Goal: Task Accomplishment & Management: Use online tool/utility

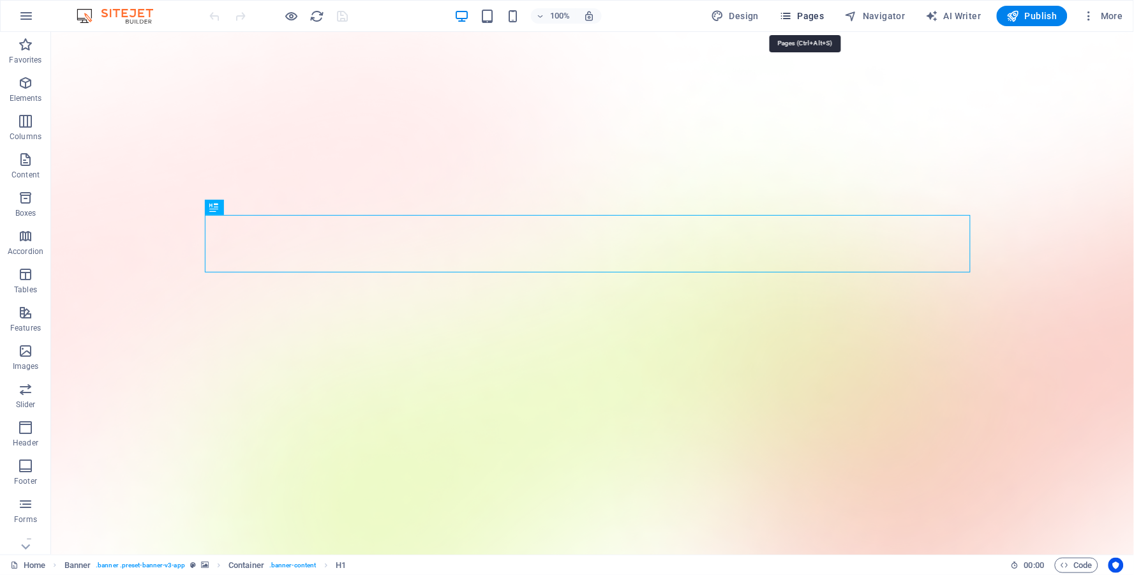
click at [813, 18] on span "Pages" at bounding box center [801, 16] width 45 height 13
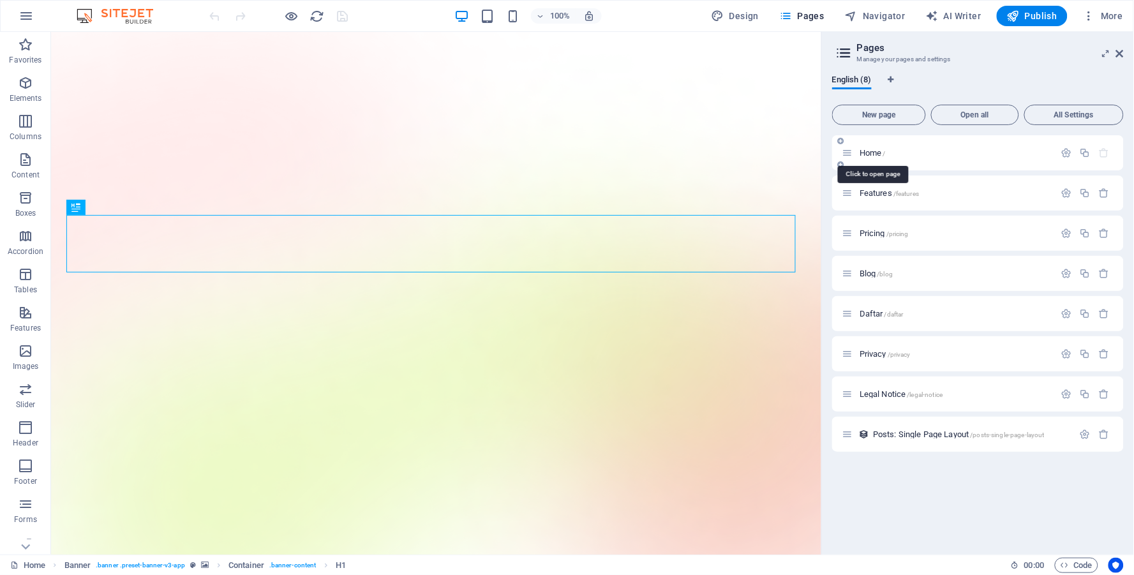
click at [872, 154] on span "Home /" at bounding box center [873, 153] width 26 height 10
click at [1065, 156] on icon "button" at bounding box center [1067, 152] width 11 height 11
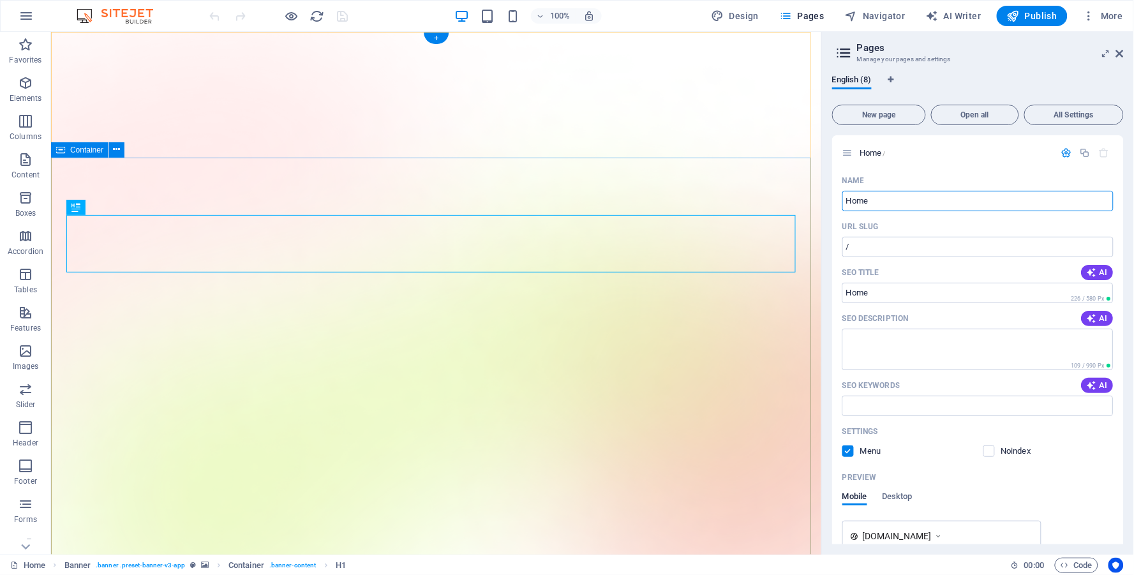
drag, startPoint x: 958, startPoint y: 227, endPoint x: 774, endPoint y: 195, distance: 186.6
type input "ABC"
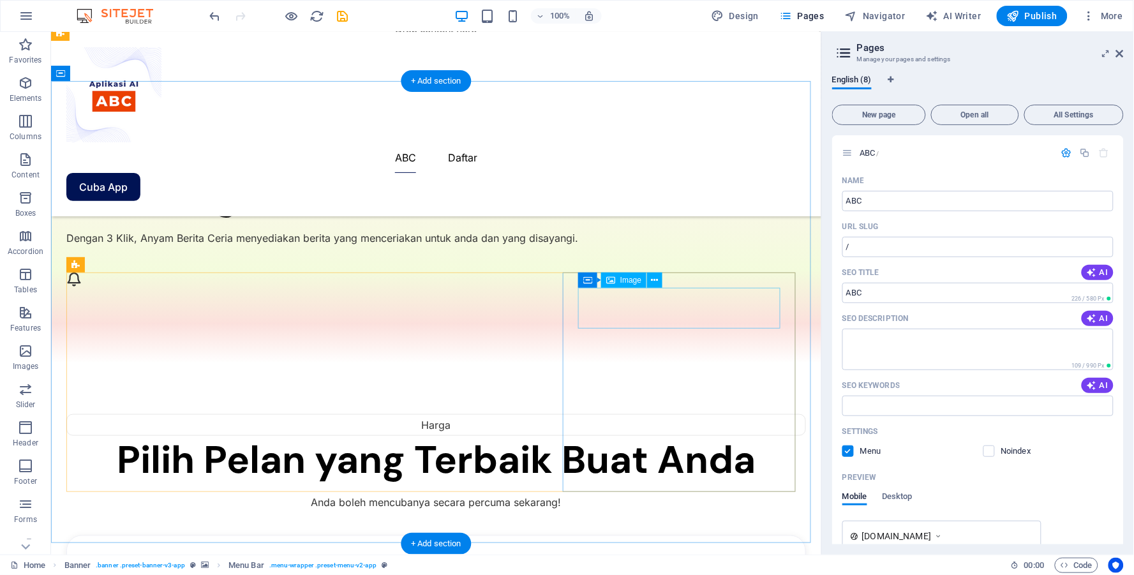
scroll to position [1631, 0]
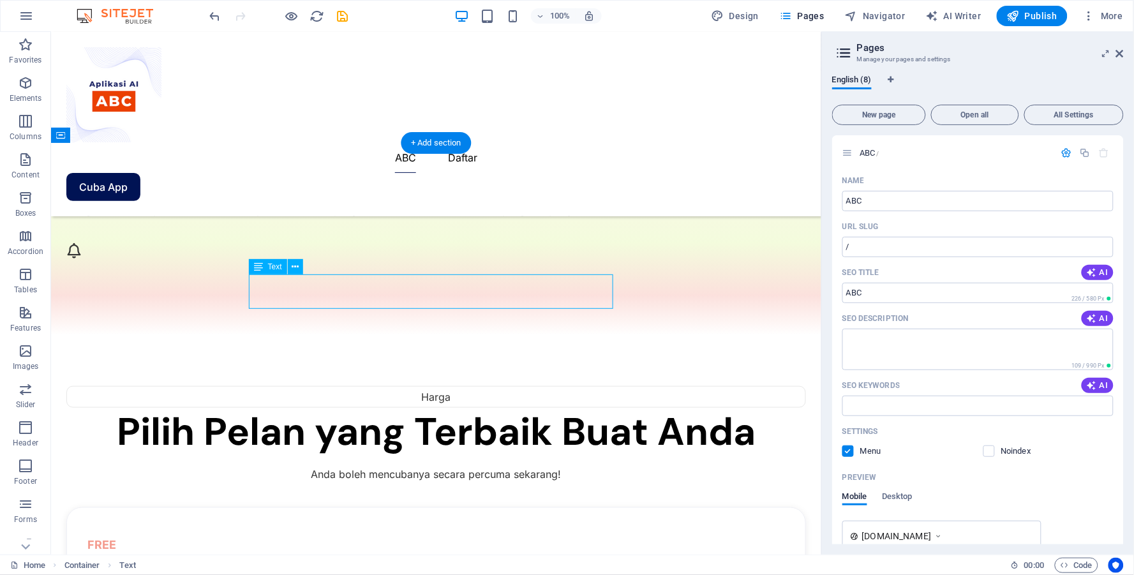
scroll to position [1616, 0]
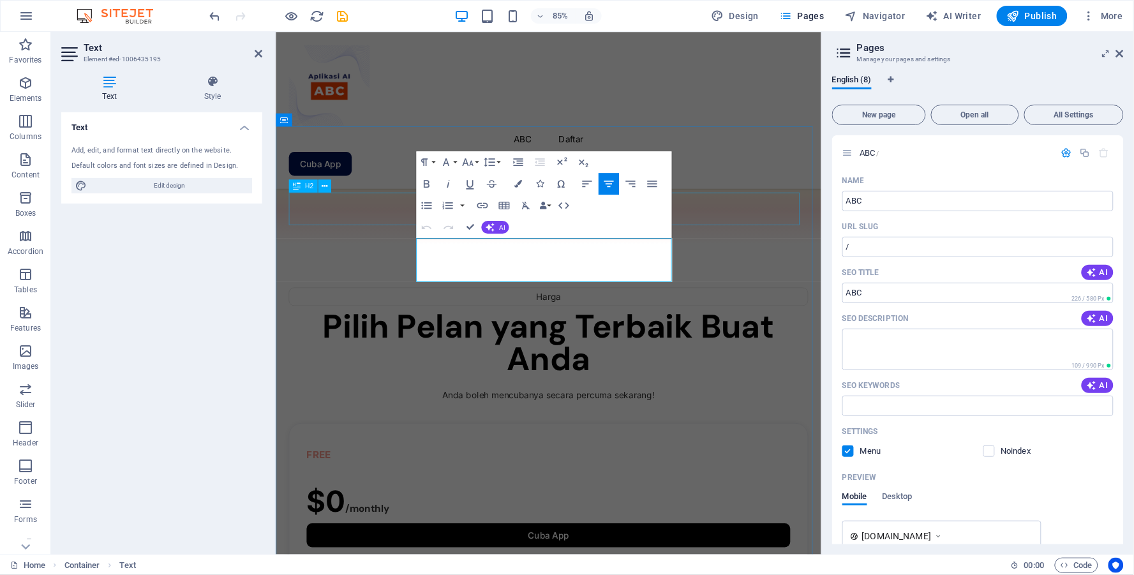
drag, startPoint x: 632, startPoint y: 319, endPoint x: 386, endPoint y: 255, distance: 253.9
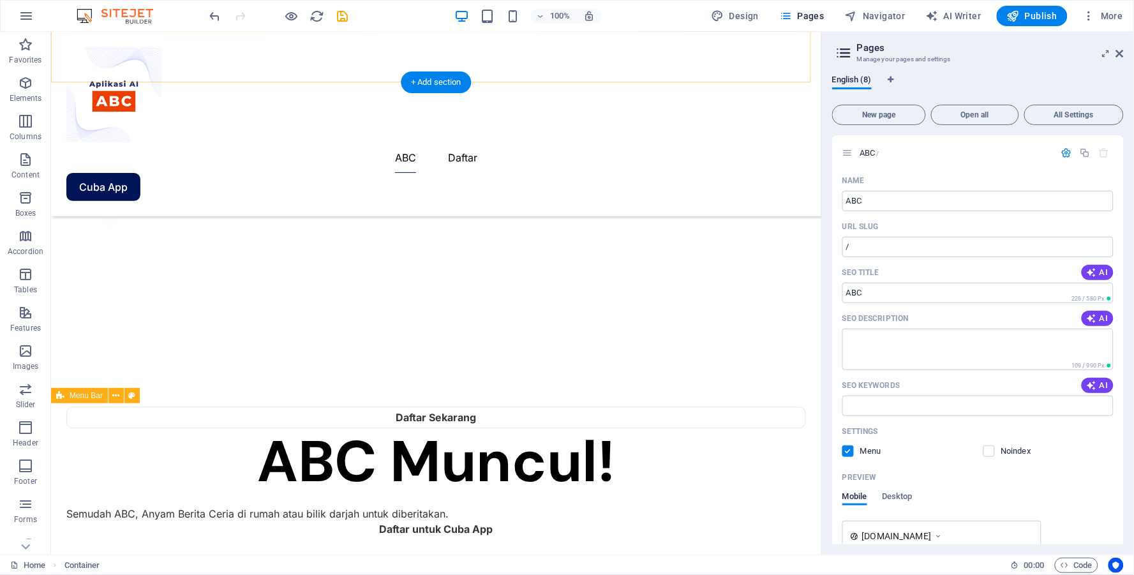
scroll to position [567, 0]
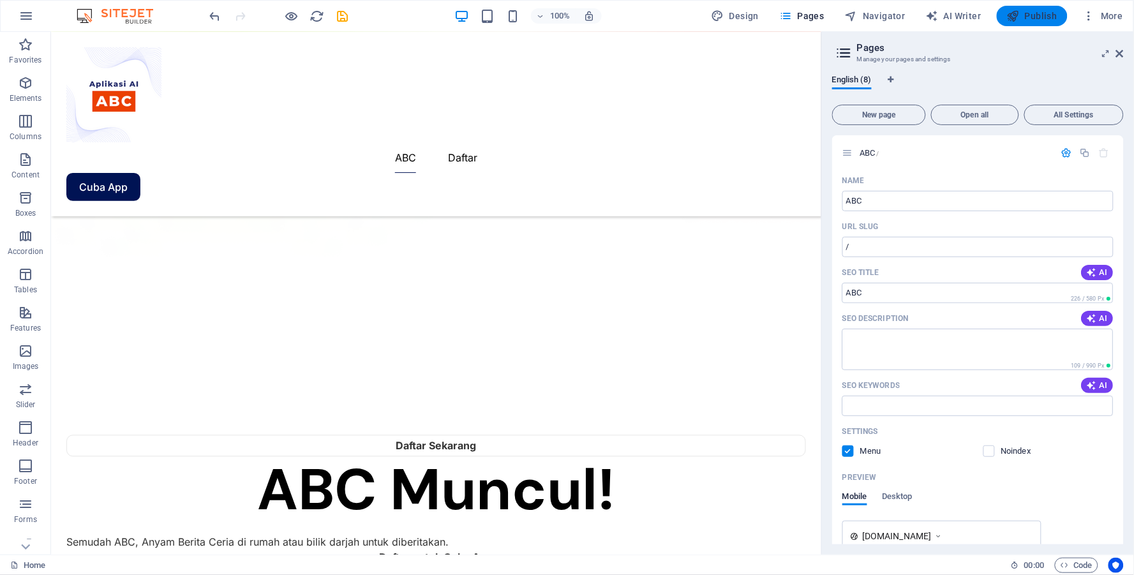
click at [1039, 16] on span "Publish" at bounding box center [1032, 16] width 50 height 13
